Goal: Transaction & Acquisition: Purchase product/service

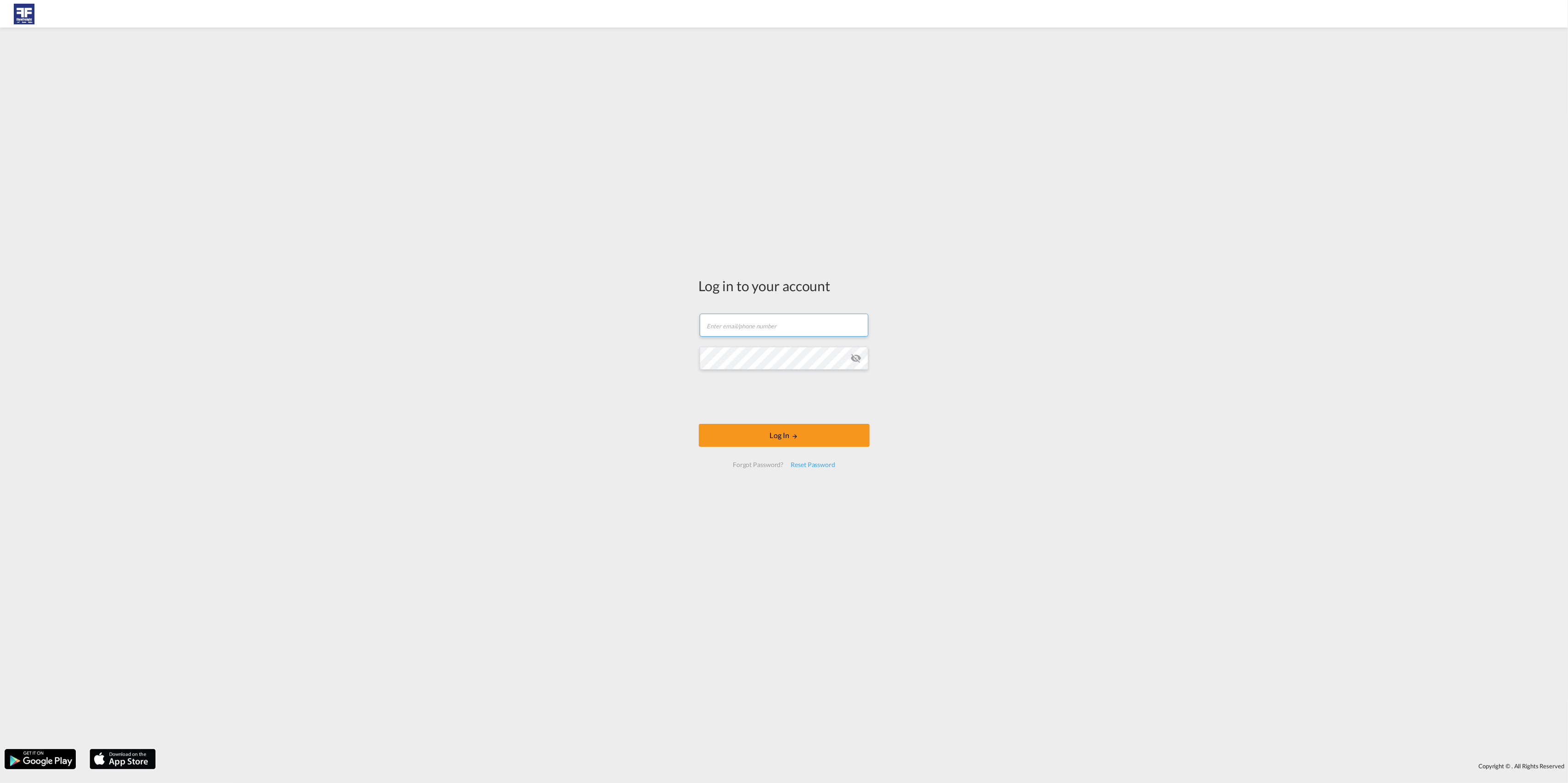
click at [754, 323] on input "text" at bounding box center [784, 325] width 169 height 23
type input "[PERSON_NAME][EMAIL_ADDRESS][DOMAIN_NAME]"
click at [750, 432] on button "Log In" at bounding box center [784, 436] width 171 height 23
click at [859, 355] on md-icon "icon-eye-off" at bounding box center [856, 353] width 11 height 11
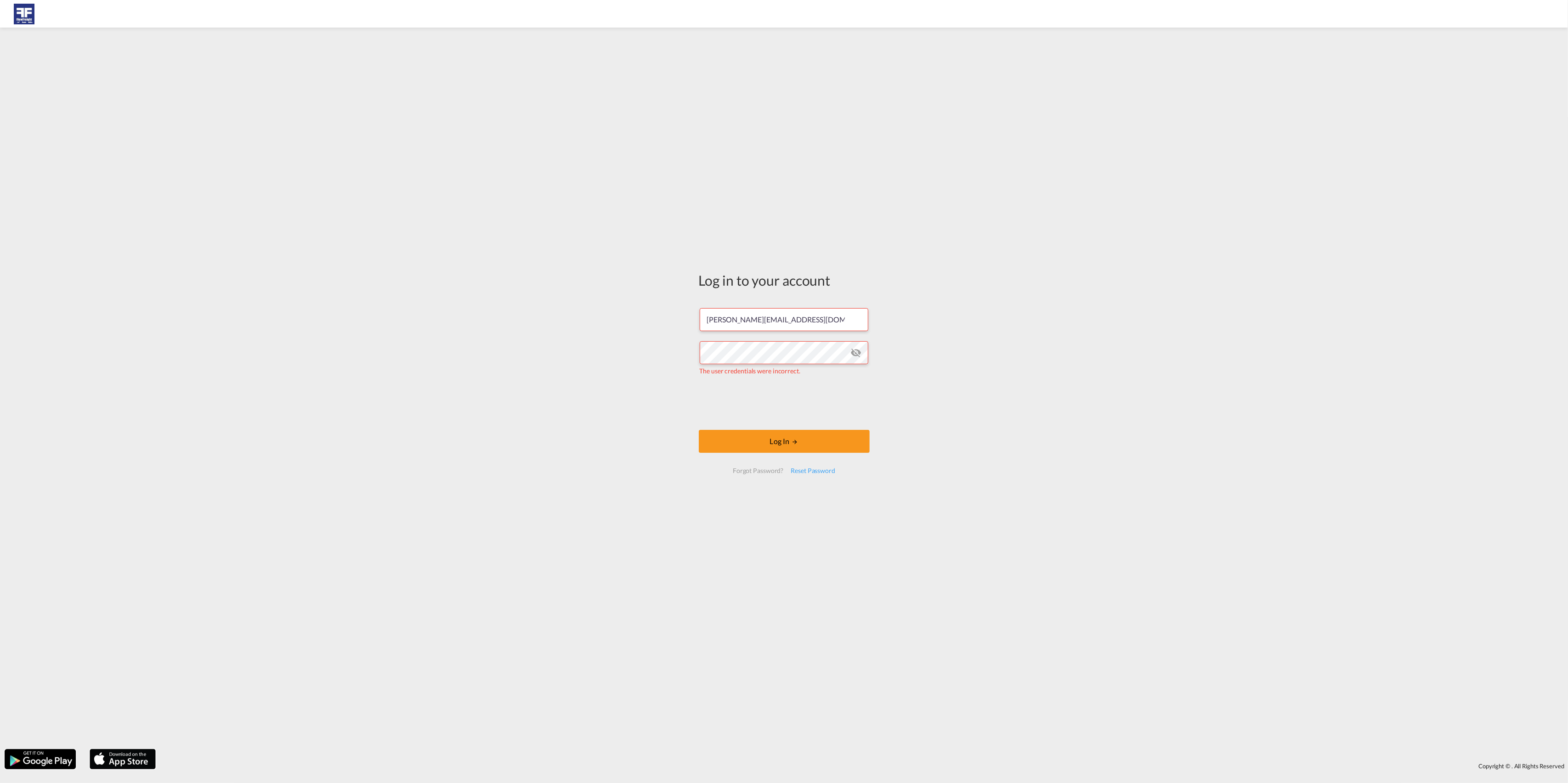
click at [1018, 355] on div "Log in to your account [PERSON_NAME][EMAIL_ADDRESS][DOMAIN_NAME] The user crede…" at bounding box center [784, 388] width 1568 height 712
click at [818, 473] on div "Reset Password" at bounding box center [813, 470] width 52 height 16
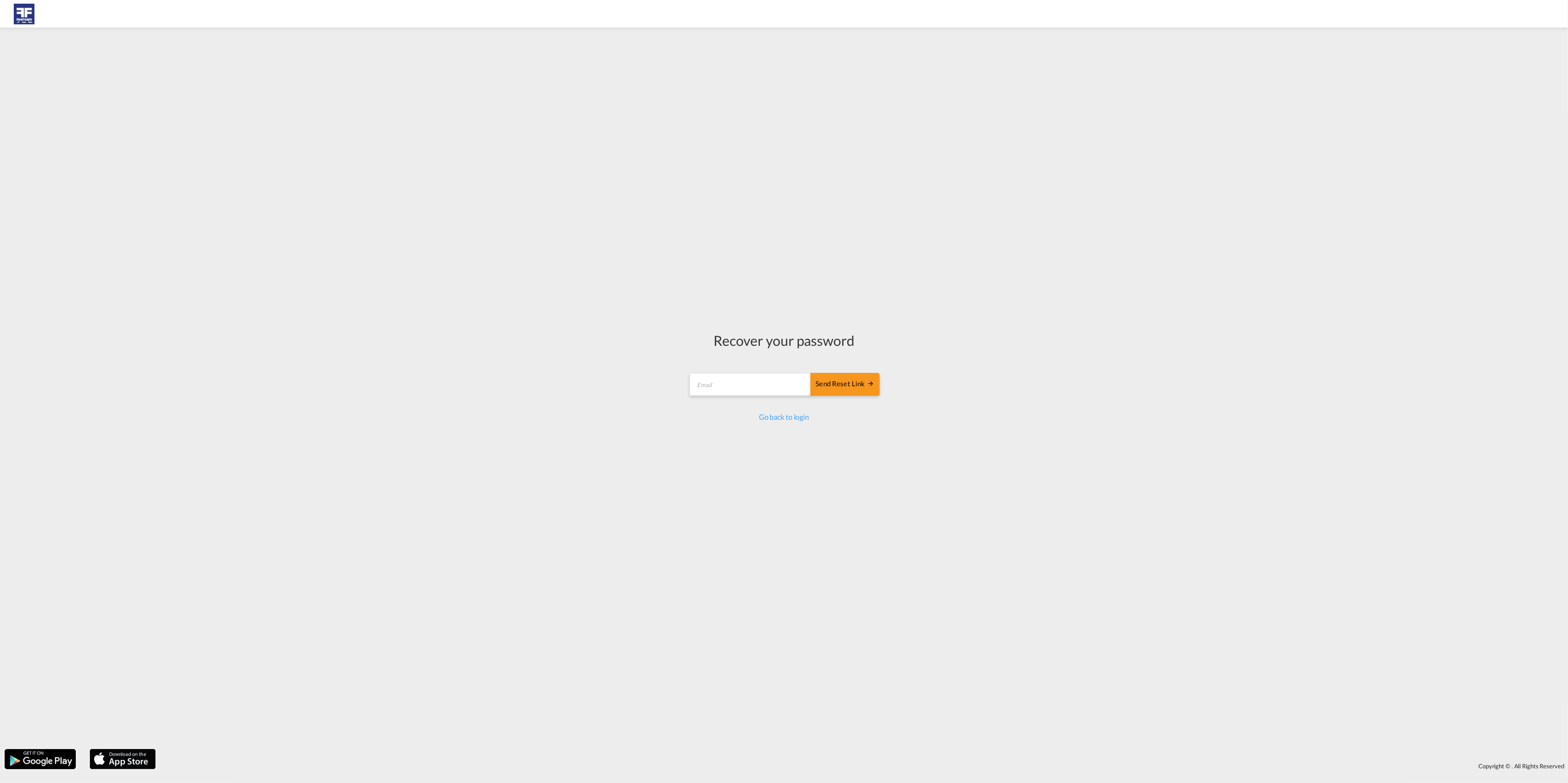
drag, startPoint x: 861, startPoint y: 389, endPoint x: 720, endPoint y: 400, distance: 141.4
click at [720, 400] on form "Send reset link Email field is required Send reset link" at bounding box center [784, 386] width 191 height 44
click at [734, 385] on input "email" at bounding box center [751, 385] width 122 height 23
type input "[PERSON_NAME][EMAIL_ADDRESS][DOMAIN_NAME]"
click at [840, 401] on div "Send reset link" at bounding box center [845, 402] width 59 height 10
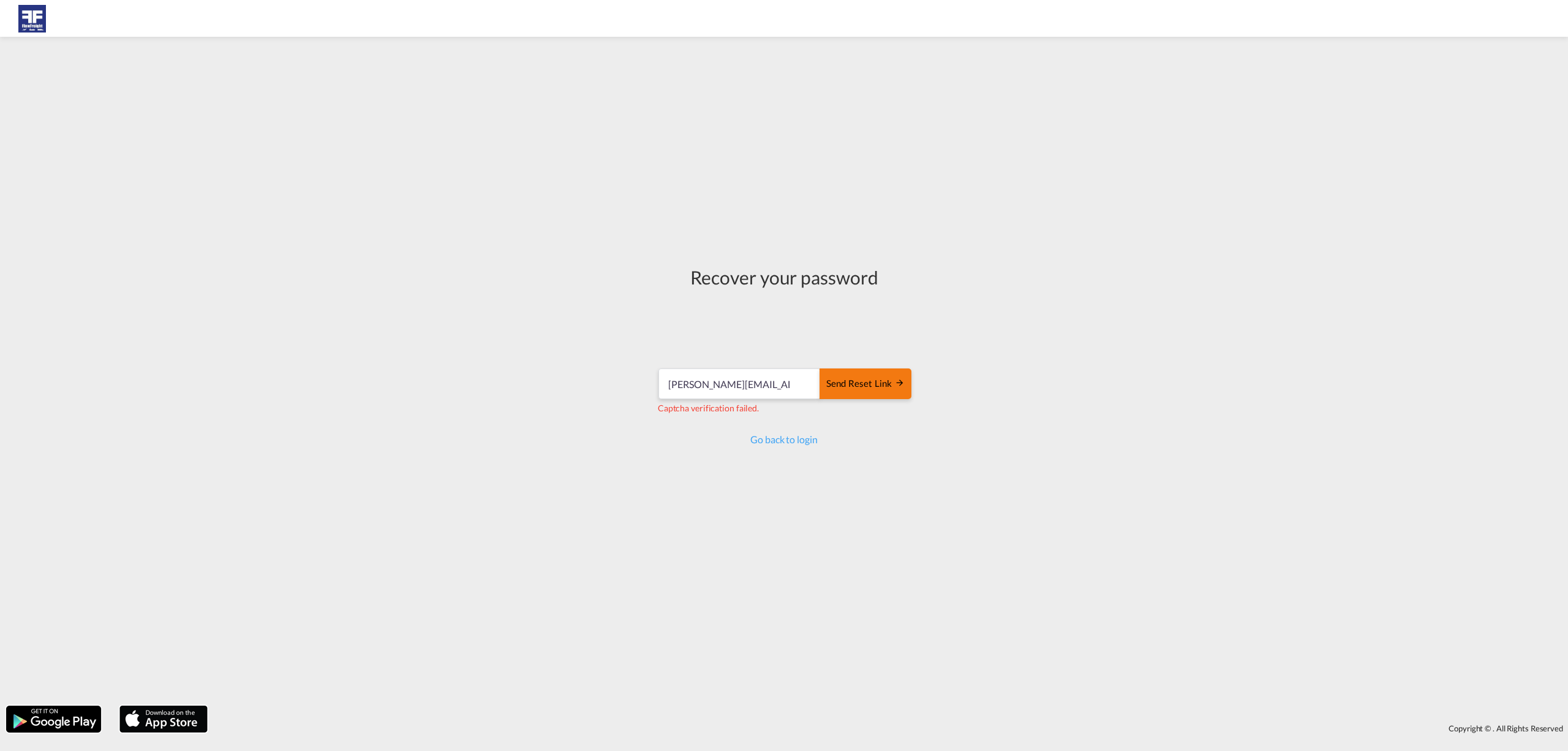
click at [880, 385] on div "Send reset link" at bounding box center [865, 383] width 79 height 14
click at [868, 378] on div "Send reset link" at bounding box center [865, 383] width 79 height 14
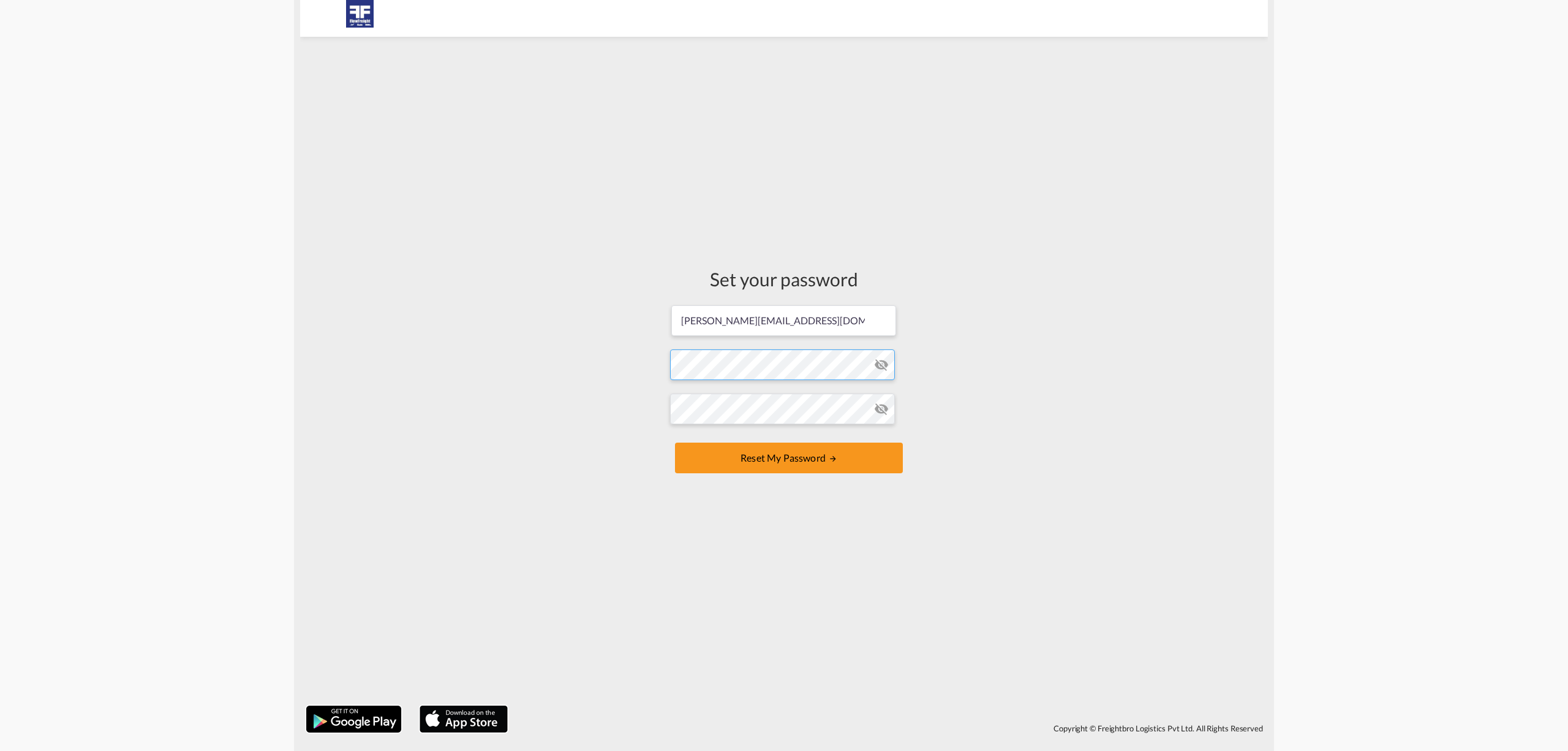
click at [726, 368] on form "[PERSON_NAME][EMAIL_ADDRESS][DOMAIN_NAME] Password must contain the following: …" at bounding box center [784, 390] width 228 height 173
click at [717, 451] on button "Reset my password" at bounding box center [789, 458] width 228 height 31
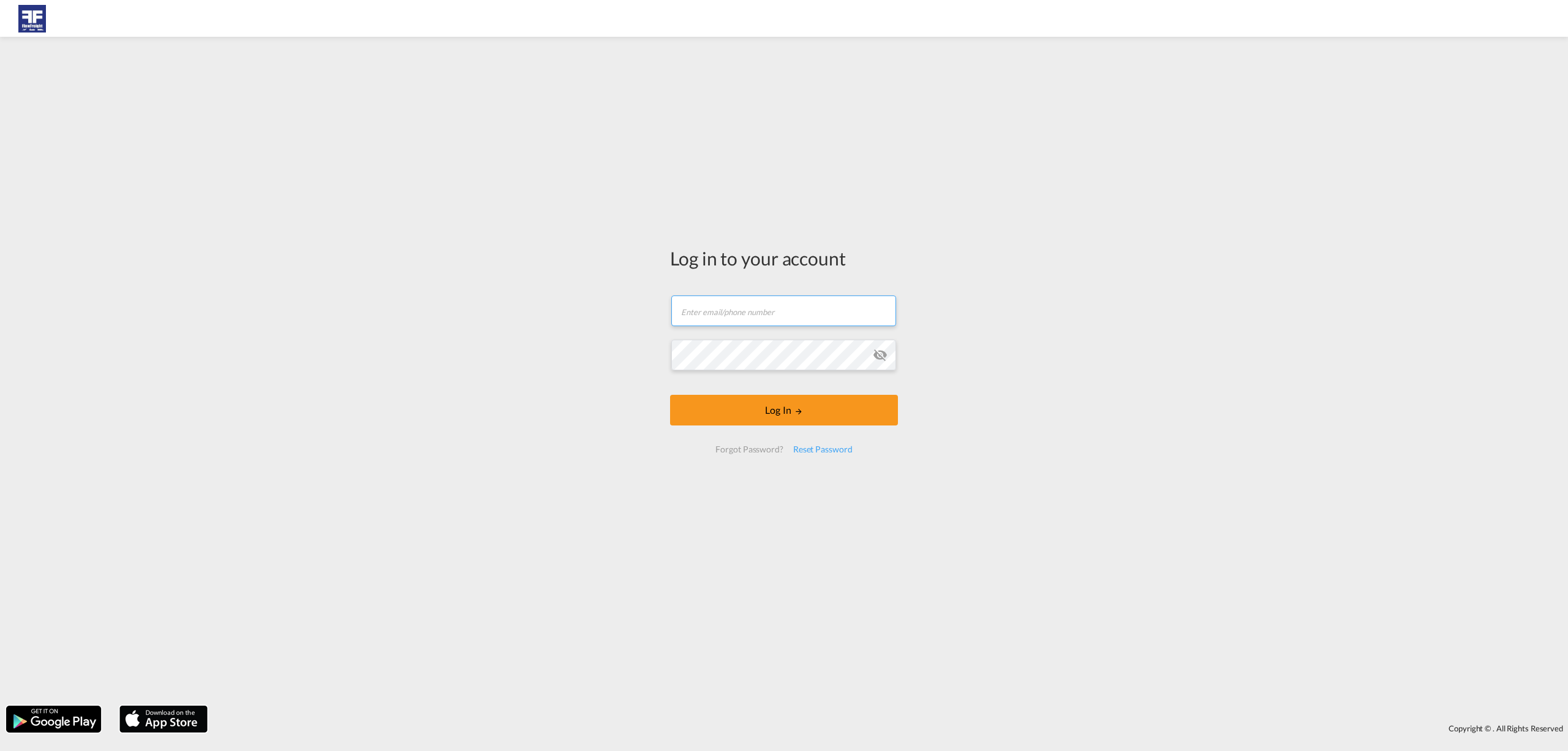
click at [724, 312] on input "text" at bounding box center [783, 311] width 225 height 31
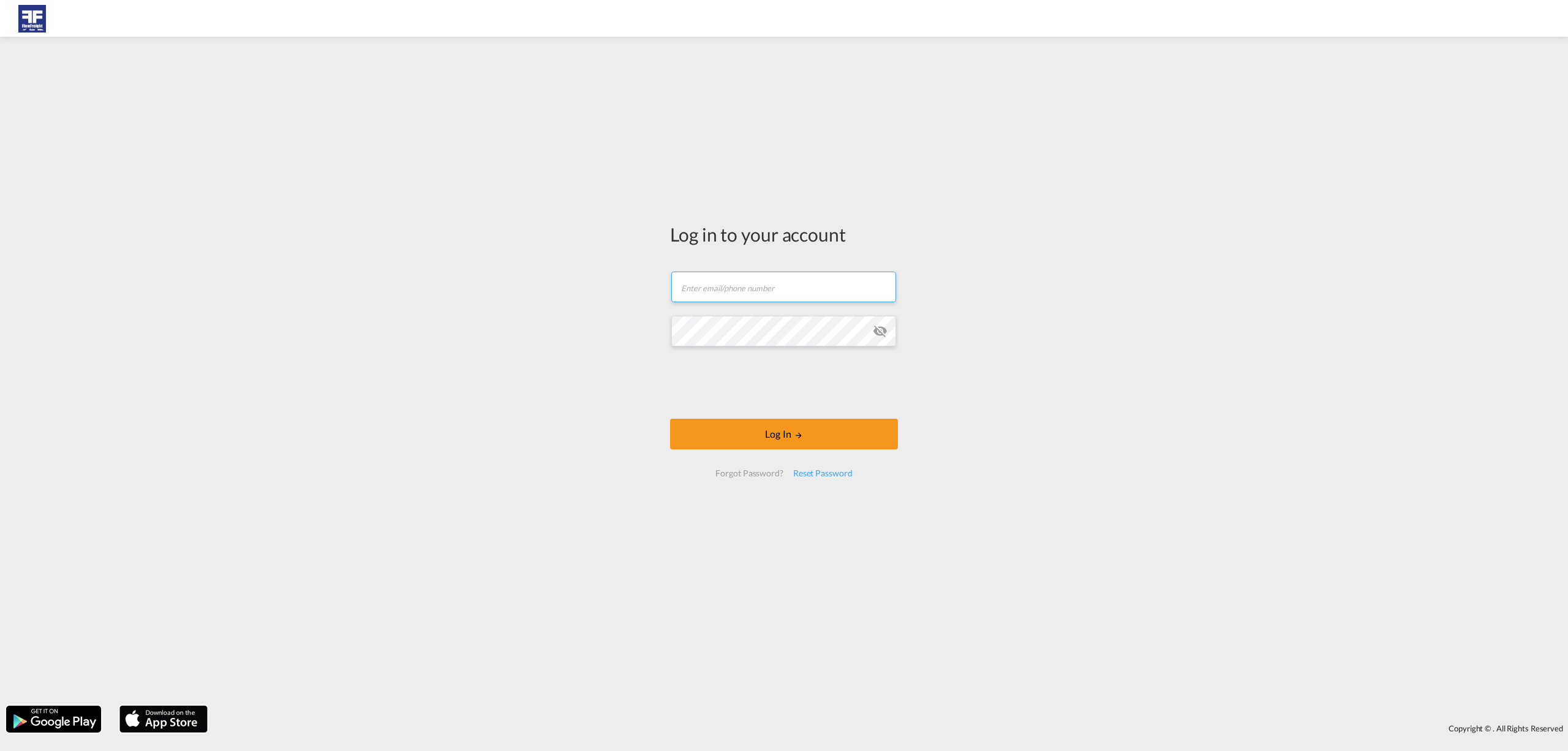
type input "[PERSON_NAME][EMAIL_ADDRESS][DOMAIN_NAME]"
click at [670, 419] on button "Log In" at bounding box center [784, 434] width 228 height 31
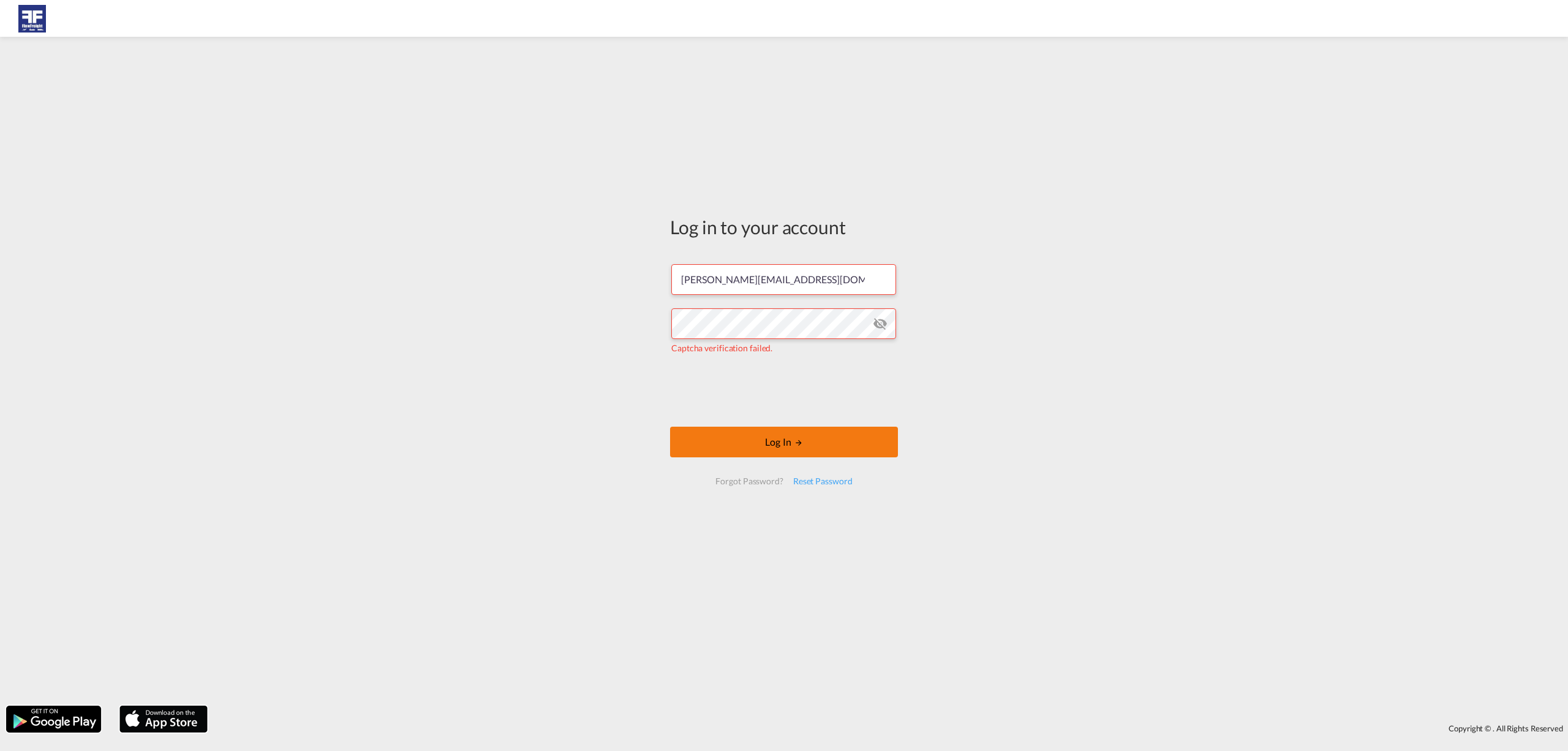
click at [723, 442] on button "Log In" at bounding box center [784, 442] width 228 height 31
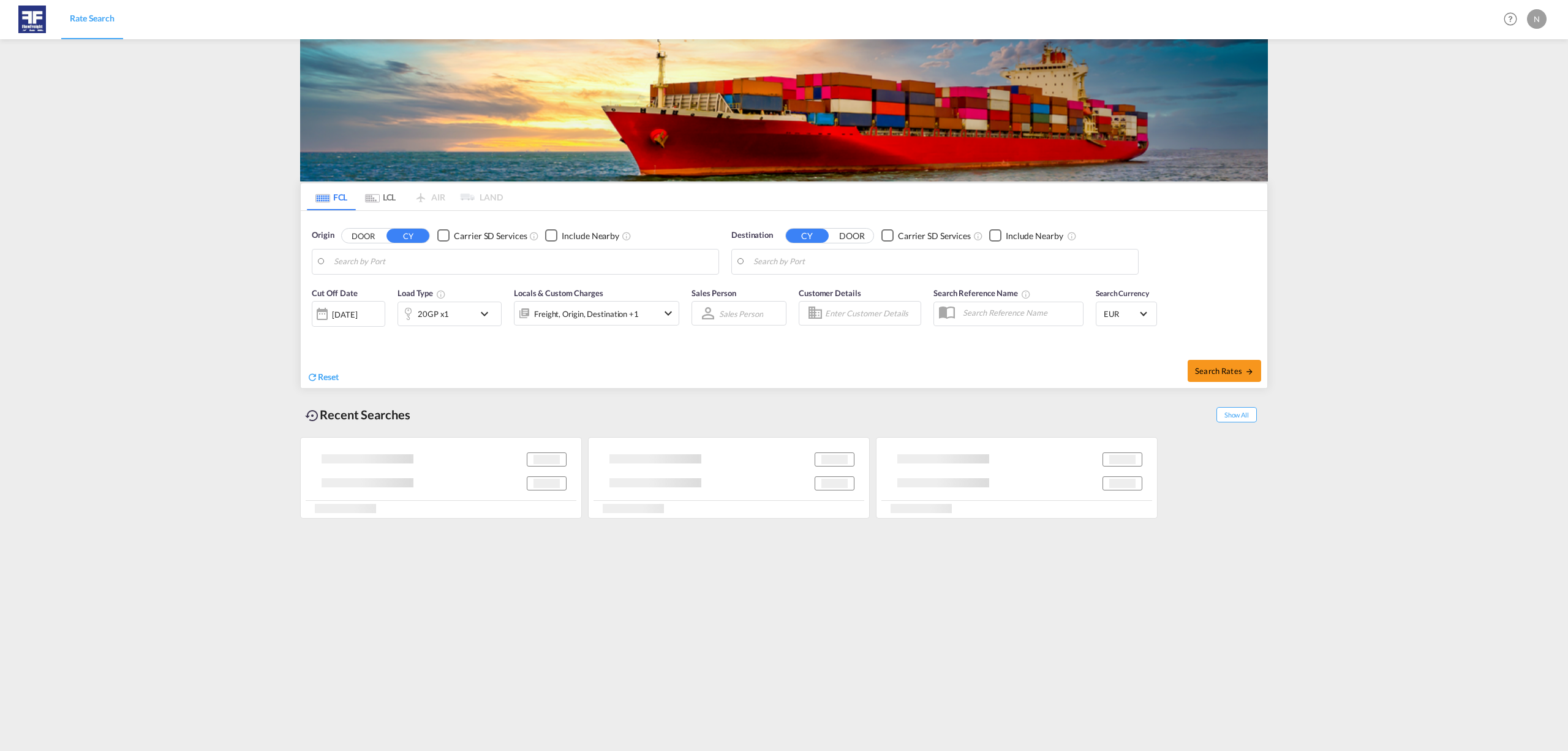
type input "Rotterdam, NLRTM"
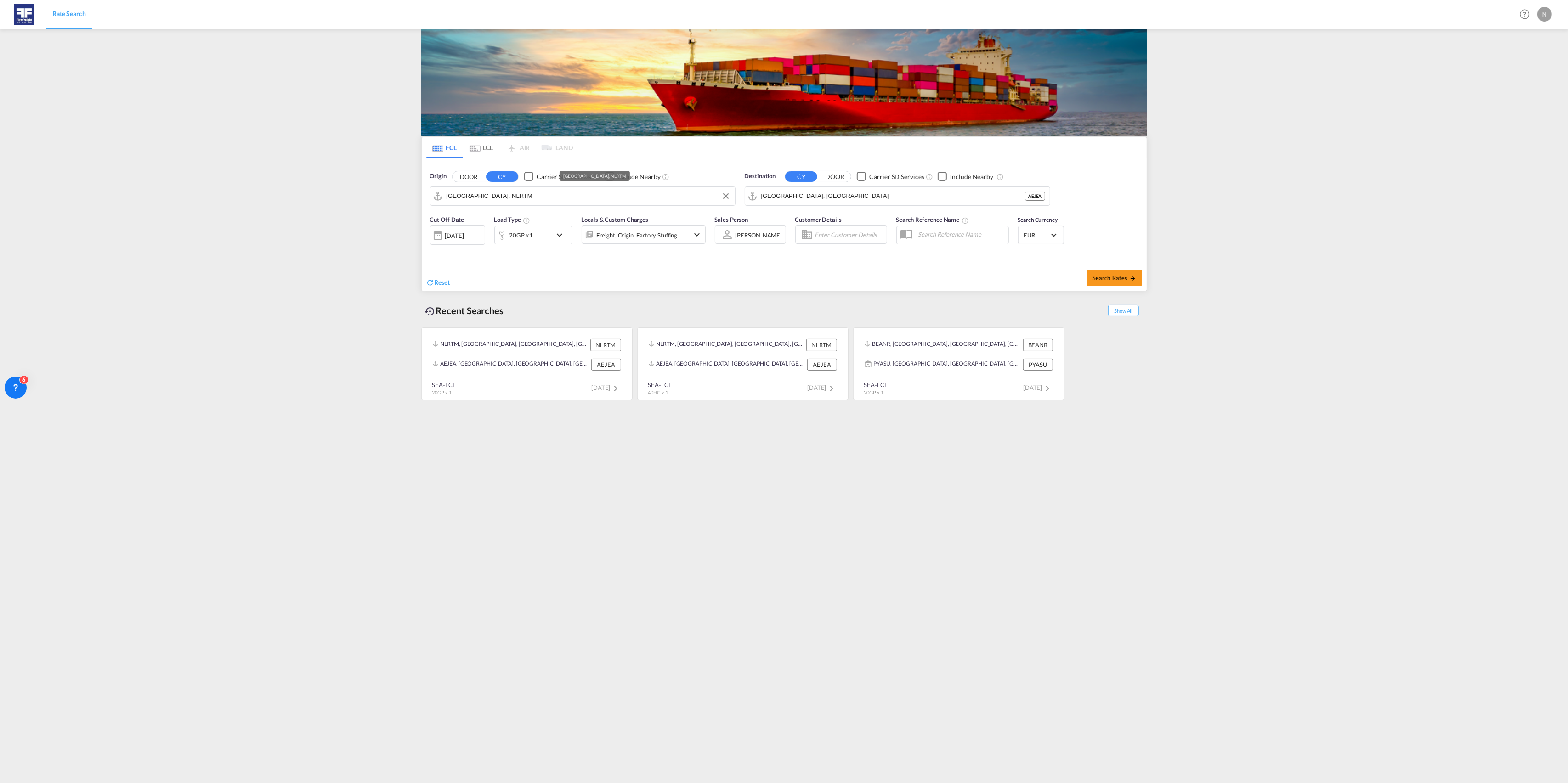
click at [570, 199] on input "Rotterdam, NLRTM" at bounding box center [589, 196] width 284 height 14
click at [836, 197] on input "Jebel Ali, AEJEA" at bounding box center [903, 196] width 284 height 14
click at [789, 223] on div "Shanghai China CNSHA" at bounding box center [832, 221] width 175 height 27
type input "Shanghai, CNSHA"
click at [539, 238] on div "20GP x1" at bounding box center [523, 235] width 57 height 18
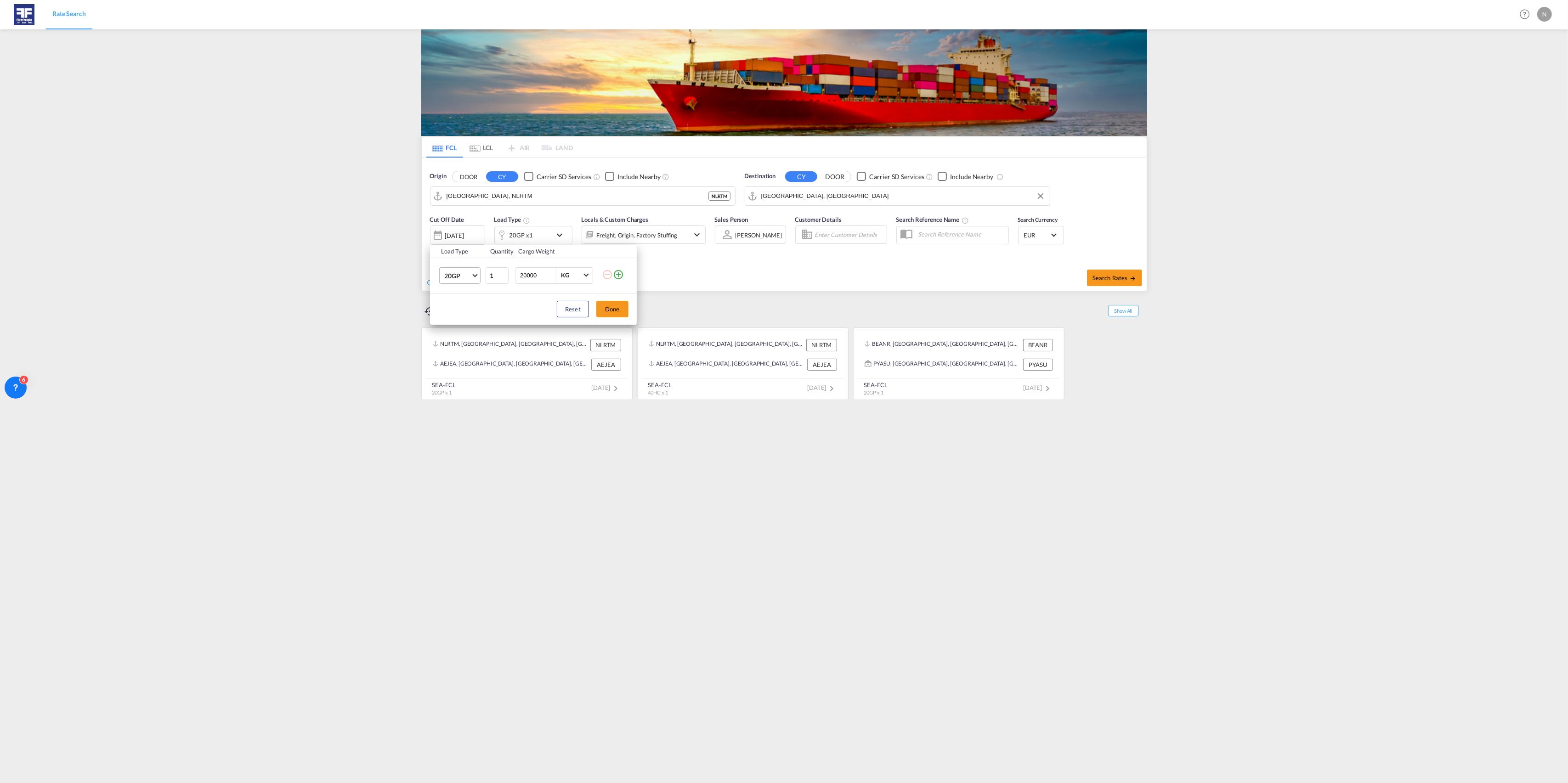
click at [472, 278] on md-select-value "20GP" at bounding box center [461, 276] width 37 height 16
click at [453, 319] on div "40HC" at bounding box center [453, 320] width 17 height 9
click at [460, 239] on div "Load Type Quantity Cargo Weight 40HC 1 20000 KG KG Load type addition is restri…" at bounding box center [784, 391] width 1568 height 783
click at [460, 228] on div "09 Sep 2025" at bounding box center [457, 235] width 55 height 19
click at [543, 370] on span "26" at bounding box center [547, 371] width 18 height 18
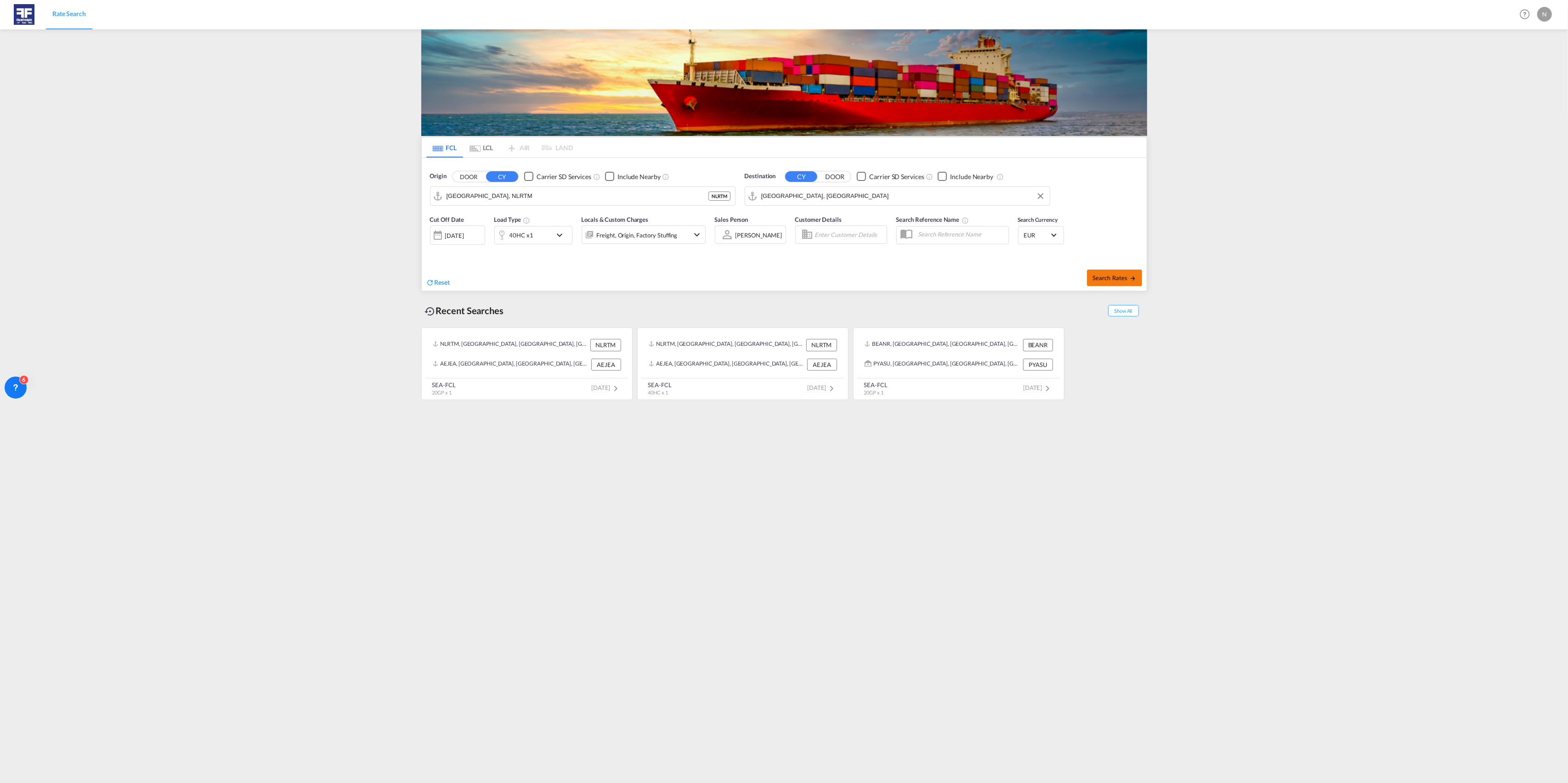
click at [1130, 280] on md-icon "icon-arrow-right" at bounding box center [1133, 278] width 7 height 7
type input "NLRTM to CNSHA / 26 Sep 2025"
